Goal: Check status: Check status

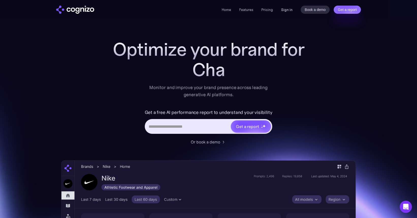
click at [286, 9] on link "Sign in" at bounding box center [286, 10] width 11 height 6
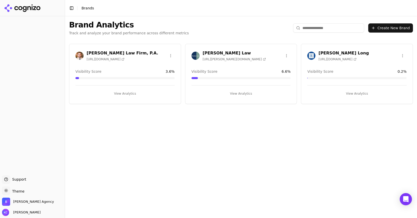
click at [331, 53] on h3 "Regan Zambri Long" at bounding box center [343, 53] width 50 height 6
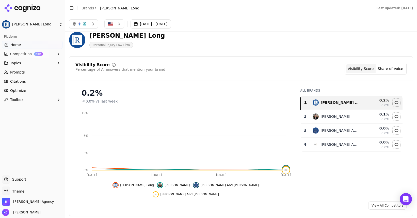
scroll to position [8, 0]
